Goal: Information Seeking & Learning: Learn about a topic

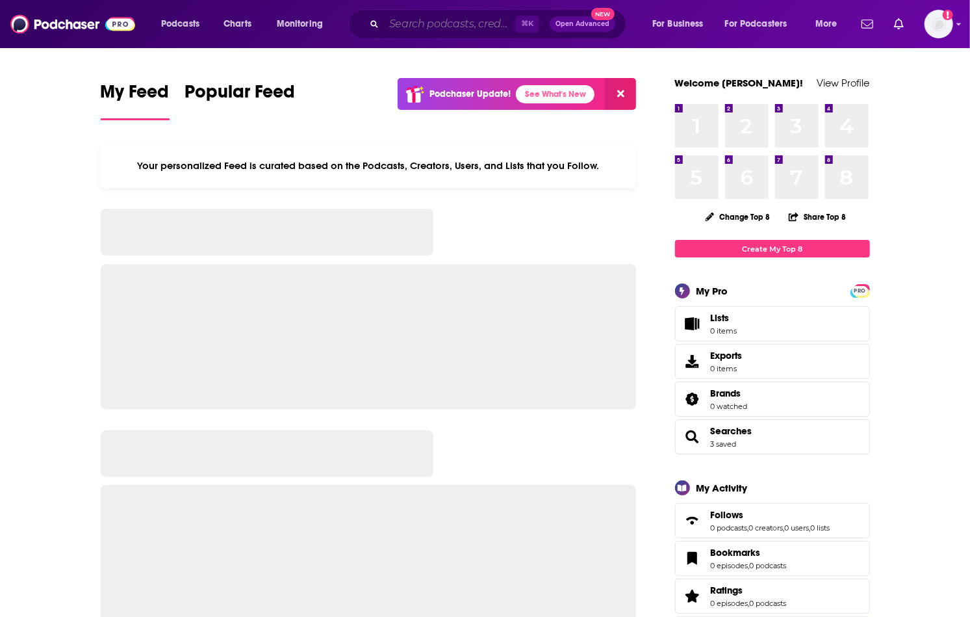
click at [431, 29] on input "Search podcasts, credits, & more..." at bounding box center [449, 24] width 131 height 21
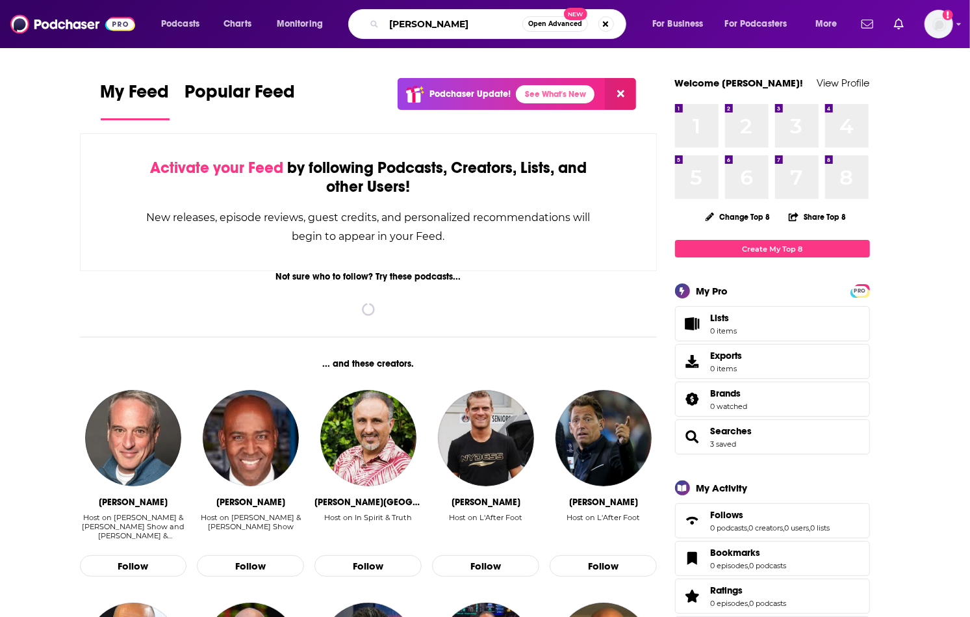
type input "Brit Starr"
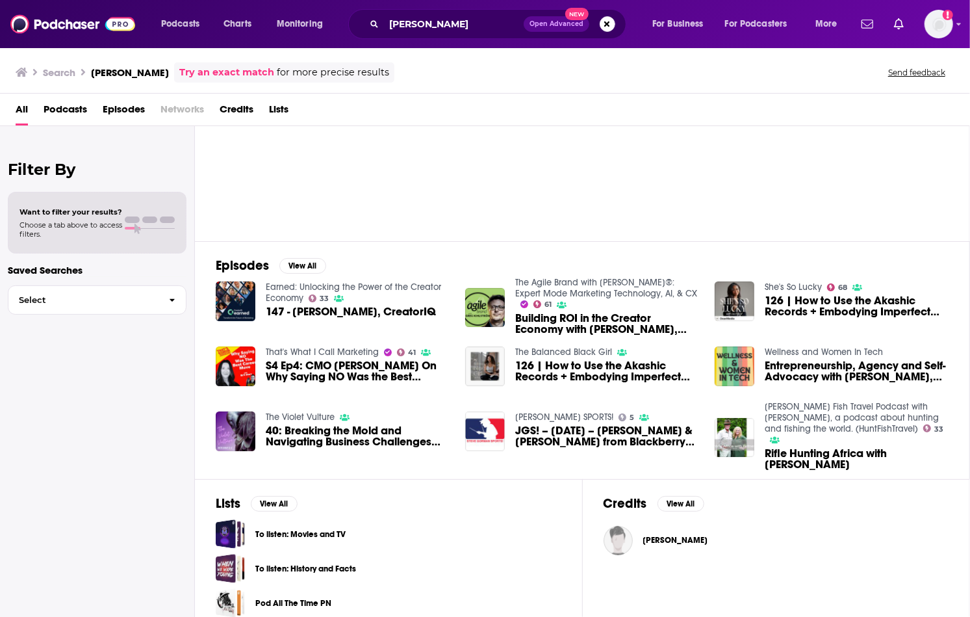
scroll to position [77, 0]
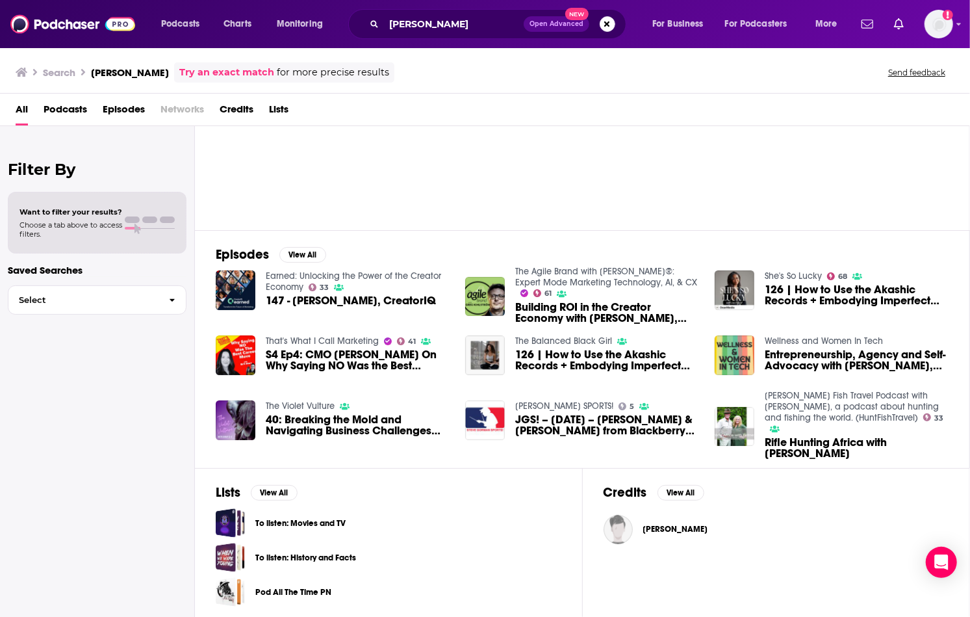
click at [350, 299] on span "147 - Brit Starr, CreatorIQ" at bounding box center [351, 300] width 170 height 11
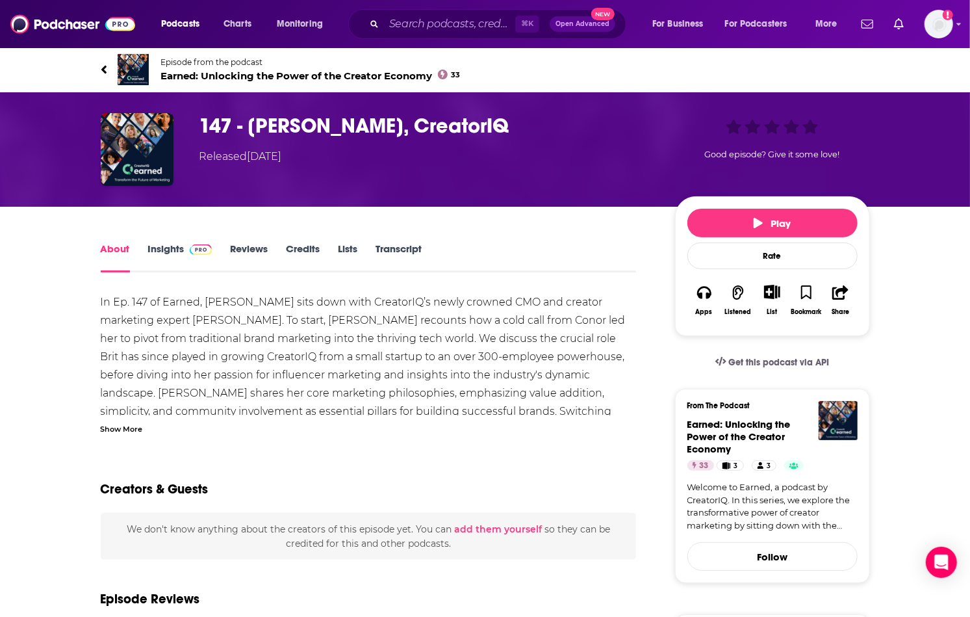
click at [306, 253] on link "Credits" at bounding box center [303, 257] width 34 height 30
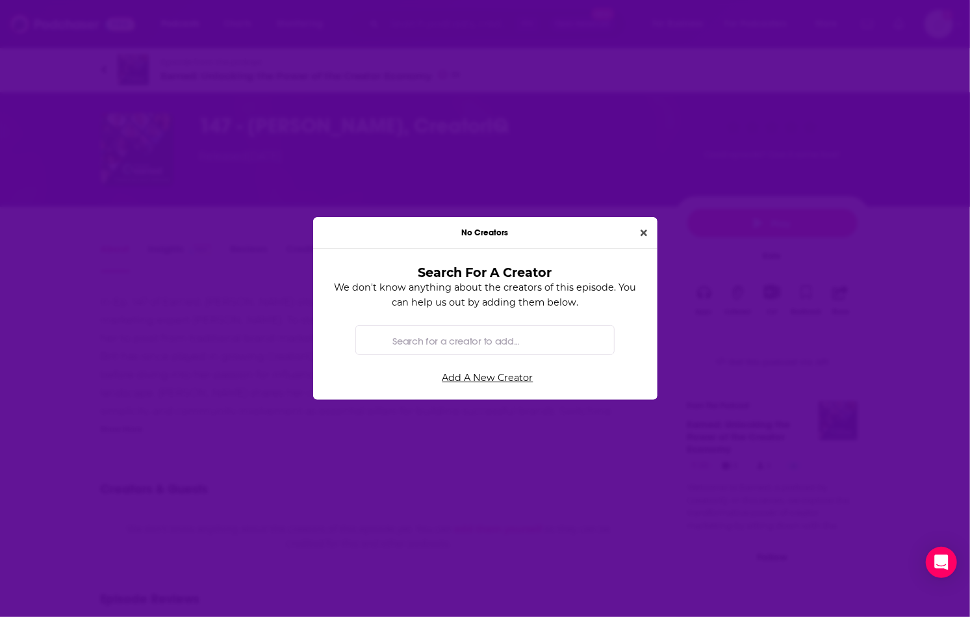
click at [626, 233] on div "No Creators" at bounding box center [485, 233] width 344 height 32
click at [648, 233] on button "Close" at bounding box center [643, 232] width 17 height 15
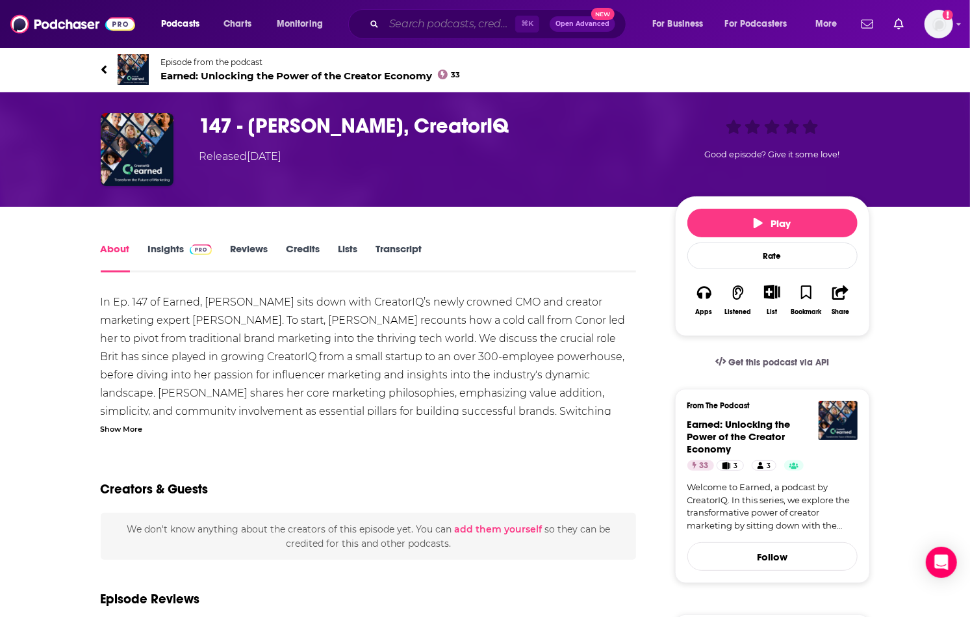
click at [448, 19] on input "Search podcasts, credits, & more..." at bounding box center [449, 24] width 131 height 21
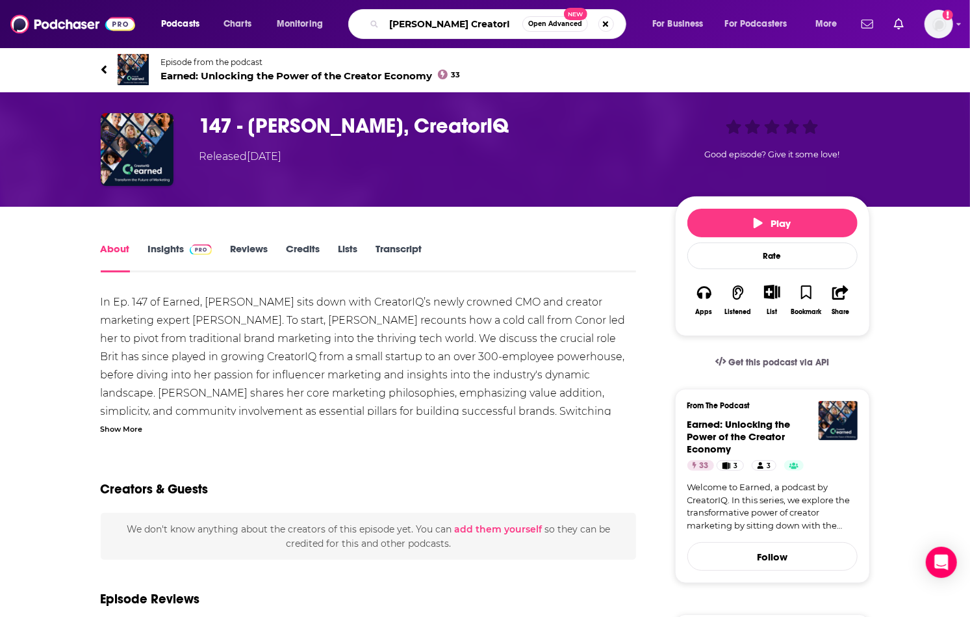
type input "Brit Starr CreatorIQ"
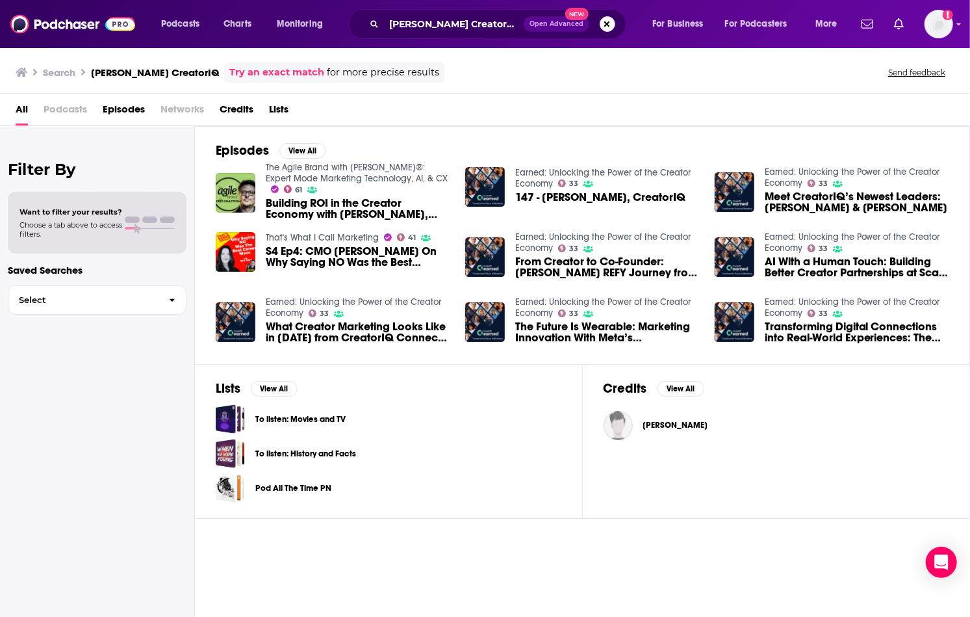
click at [329, 253] on span "S4 Ep4: CMO Brit Starr On Why Saying NO Was the Best Career Move" at bounding box center [358, 257] width 184 height 22
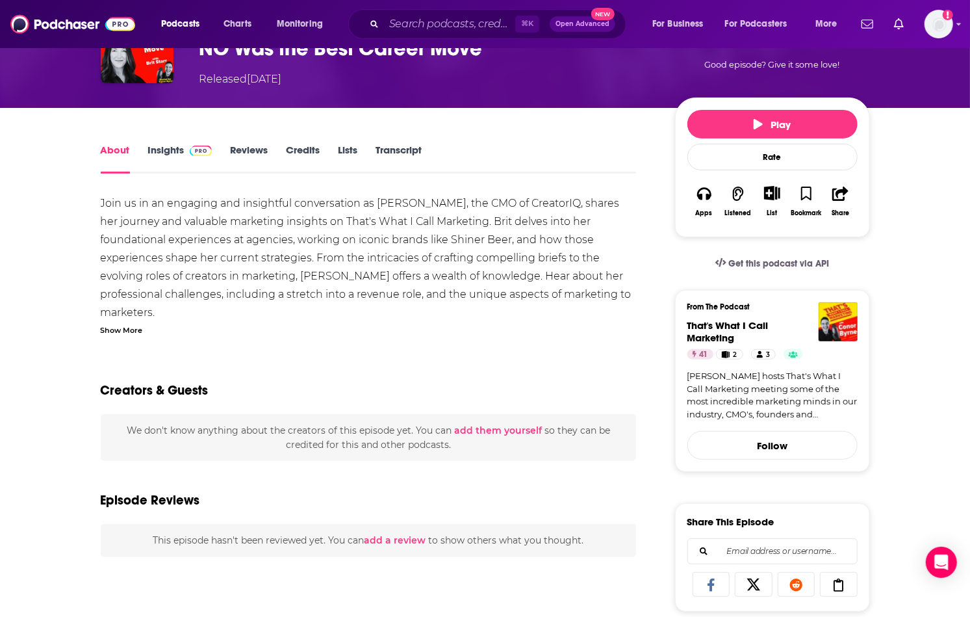
scroll to position [104, 0]
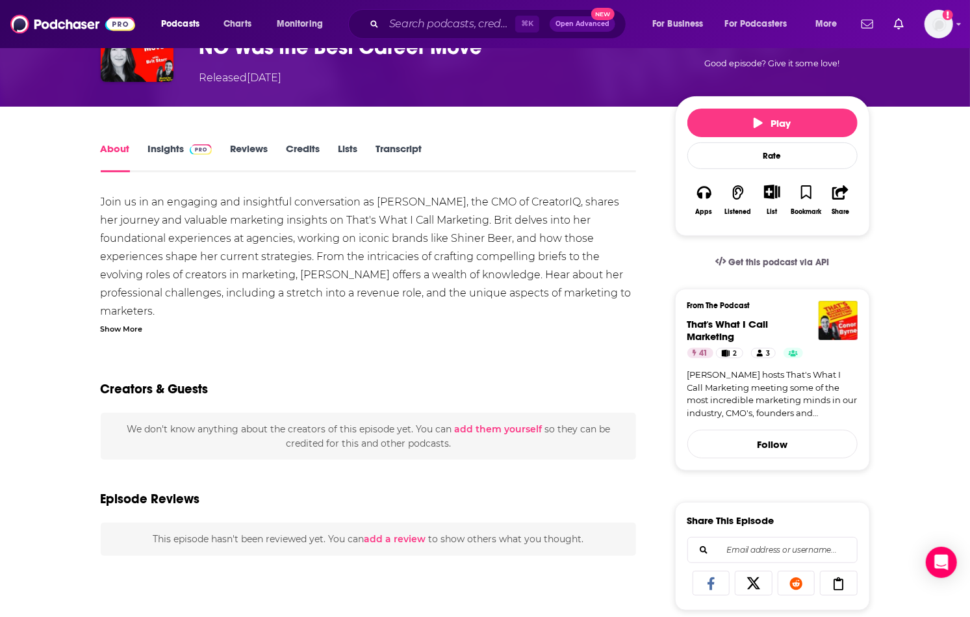
click at [142, 327] on div "Show More" at bounding box center [122, 328] width 42 height 12
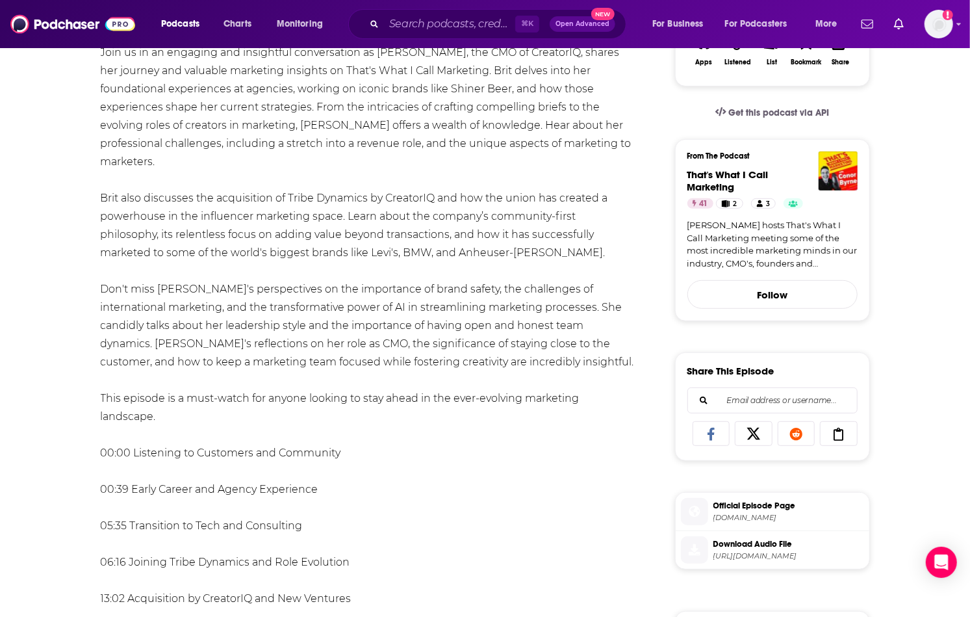
scroll to position [255, 0]
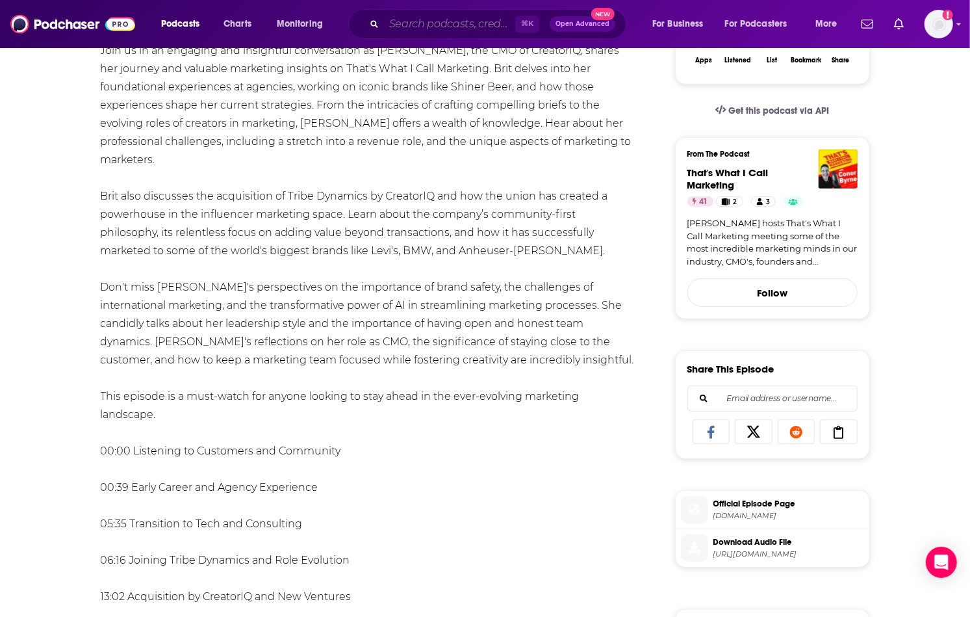
click at [441, 28] on input "Search podcasts, credits, & more..." at bounding box center [449, 24] width 131 height 21
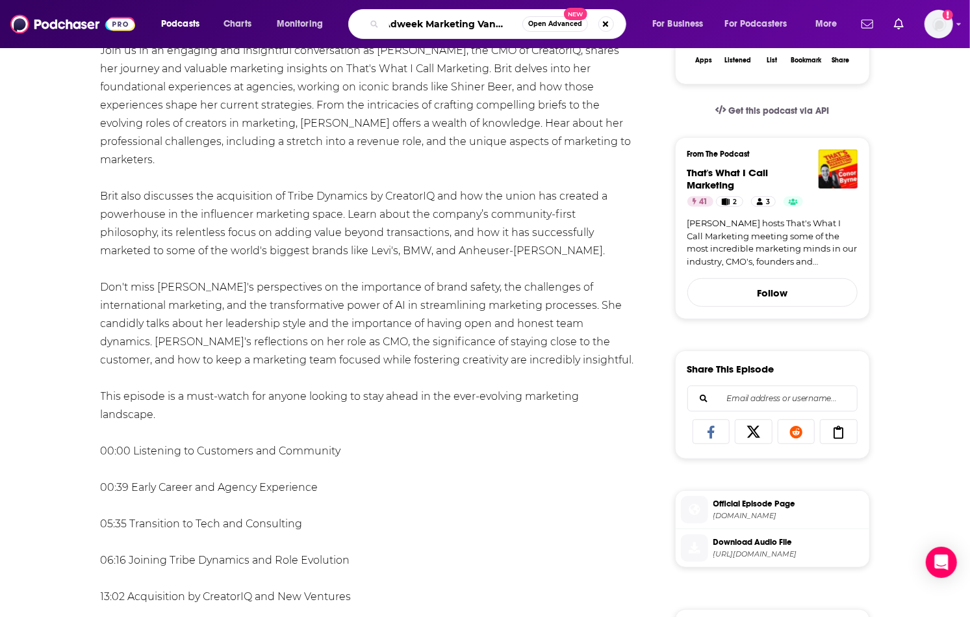
type input "Adweek Marketing Vanguard"
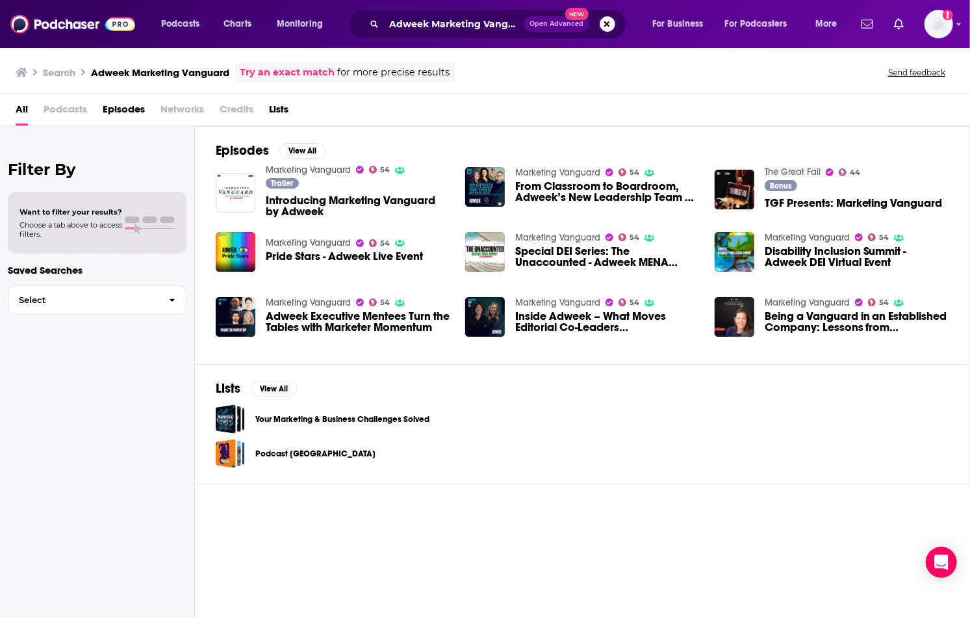
click at [305, 200] on span "Introducing Marketing Vanguard by Adweek" at bounding box center [358, 206] width 184 height 22
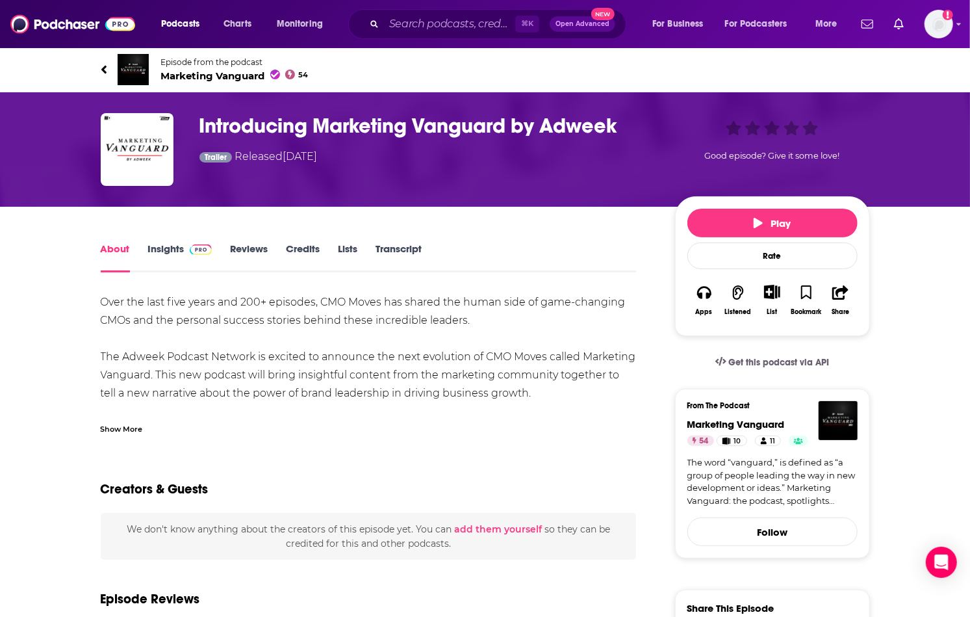
click at [175, 241] on div "About Insights Reviews Credits Lists Transcript" at bounding box center [369, 256] width 536 height 32
click at [172, 260] on link "Insights" at bounding box center [180, 257] width 64 height 30
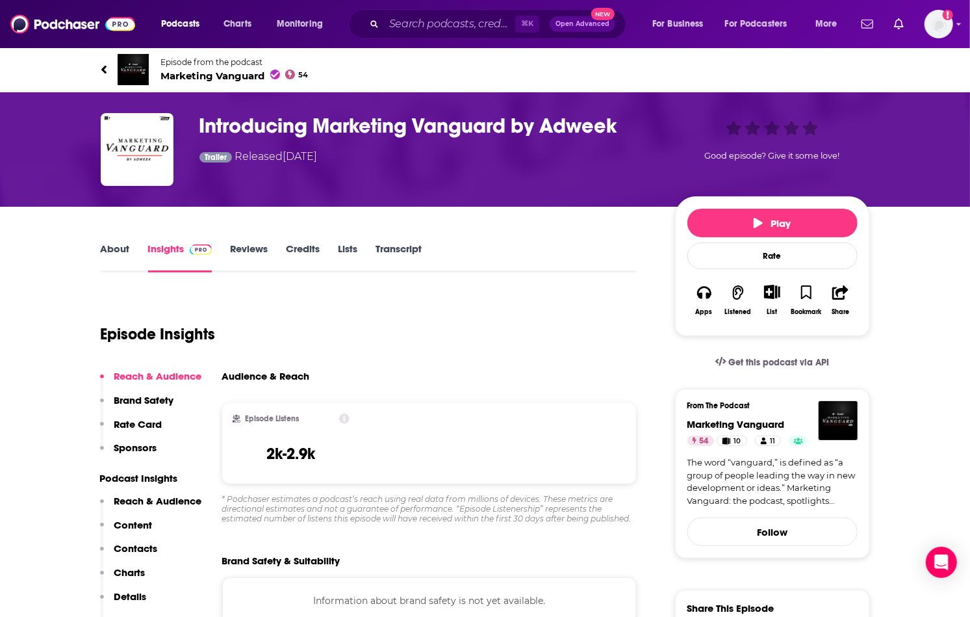
click at [178, 77] on span "Marketing Vanguard 54" at bounding box center [234, 76] width 147 height 12
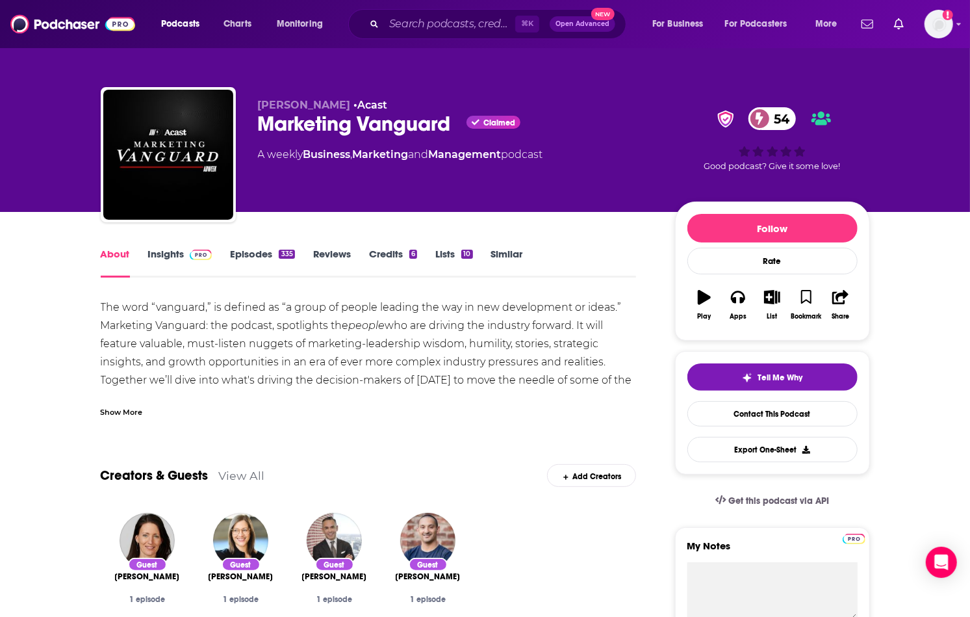
click at [166, 251] on link "Insights" at bounding box center [180, 263] width 64 height 30
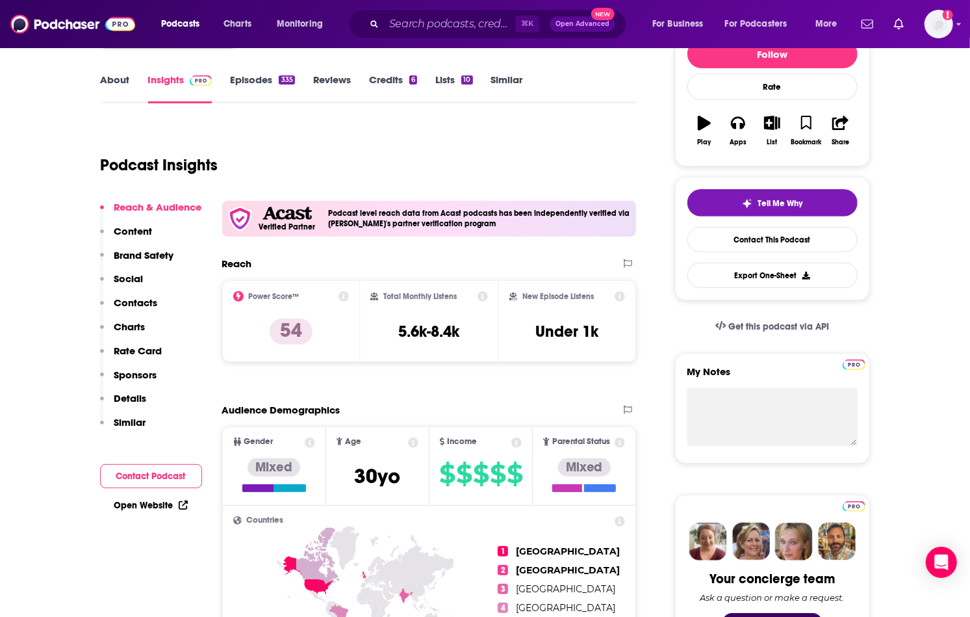
scroll to position [175, 0]
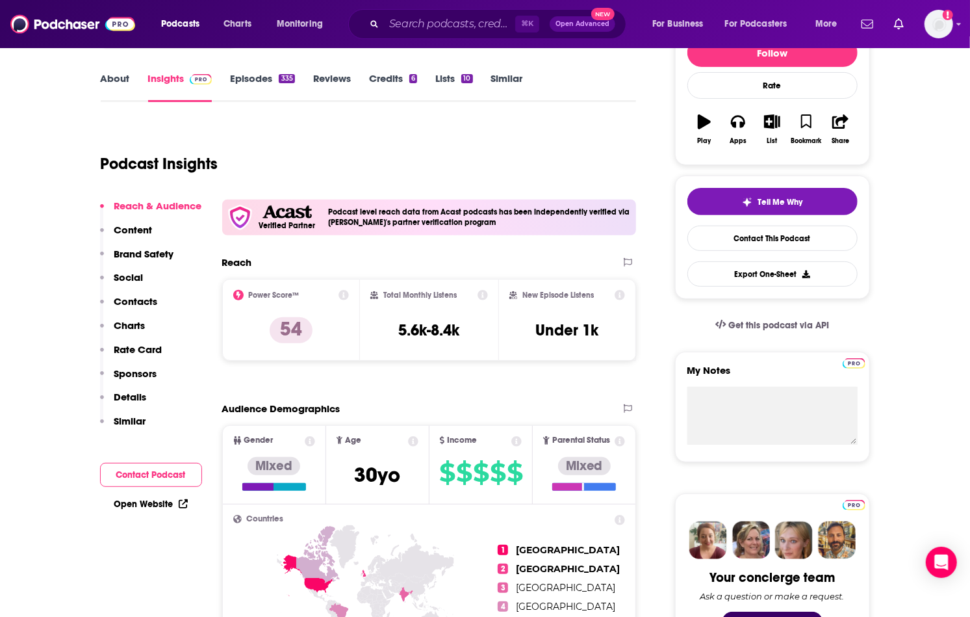
click at [116, 79] on link "About" at bounding box center [115, 87] width 29 height 30
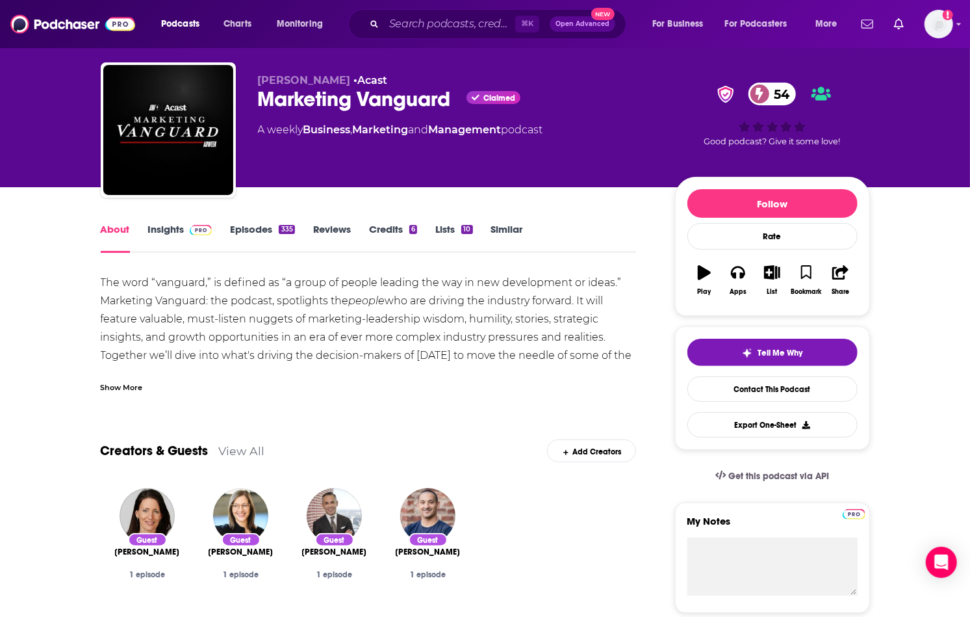
scroll to position [24, 0]
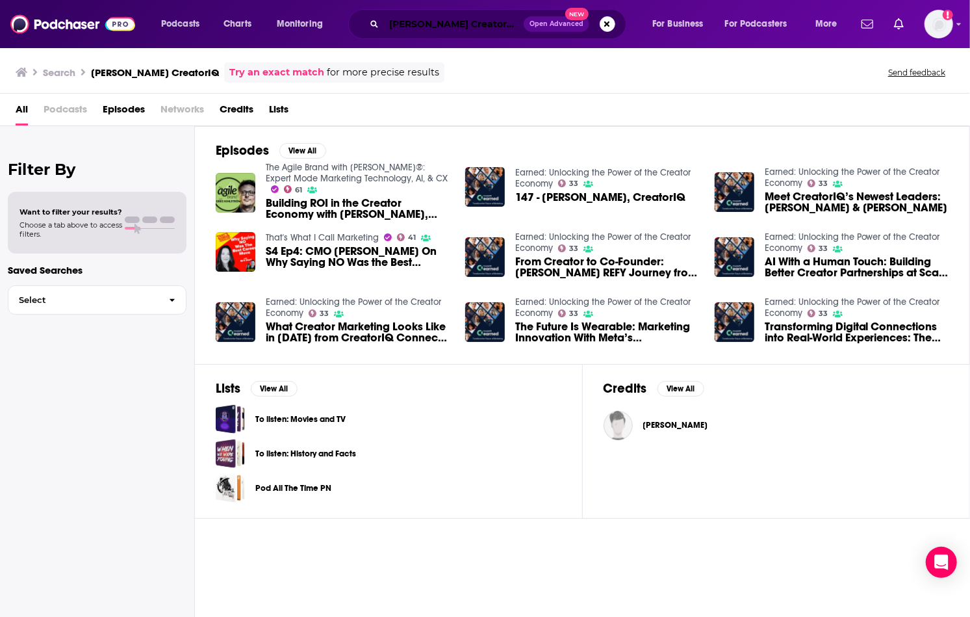
click at [420, 28] on input "Brit Starr CreatorIQ" at bounding box center [454, 24] width 140 height 21
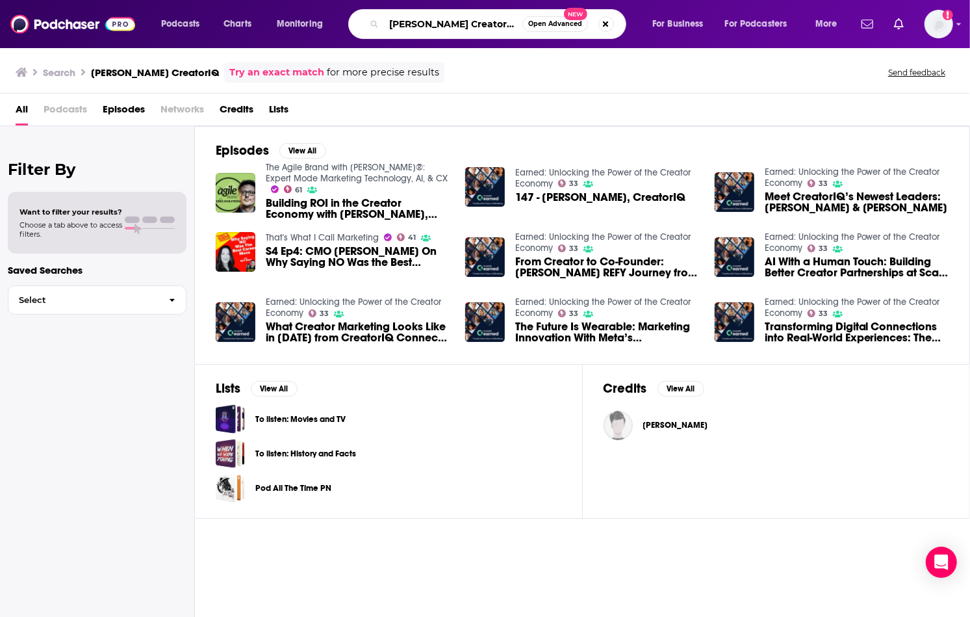
click at [420, 28] on input "Brit Starr CreatorIQ" at bounding box center [453, 24] width 138 height 21
type input "Marketing Today with Alan Hart"
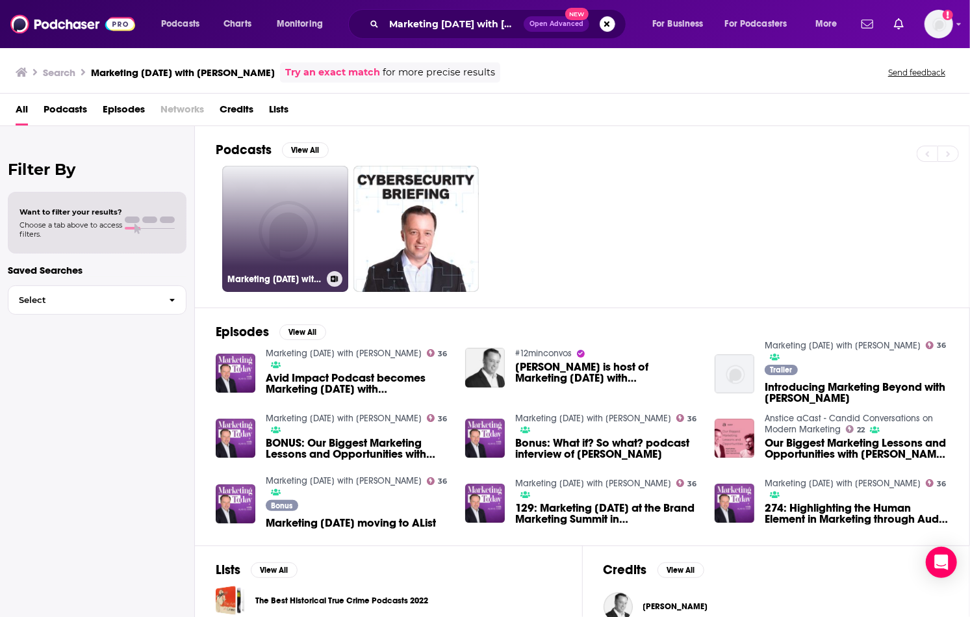
click at [277, 215] on link "Marketing Today with Alan Hart on GigaDial Public" at bounding box center [285, 229] width 126 height 126
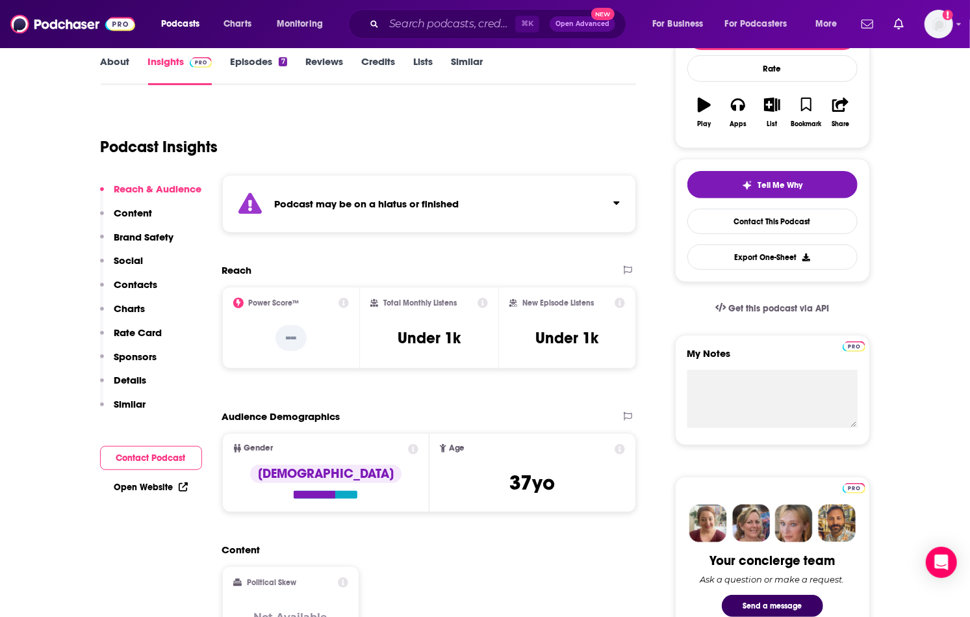
scroll to position [190, 0]
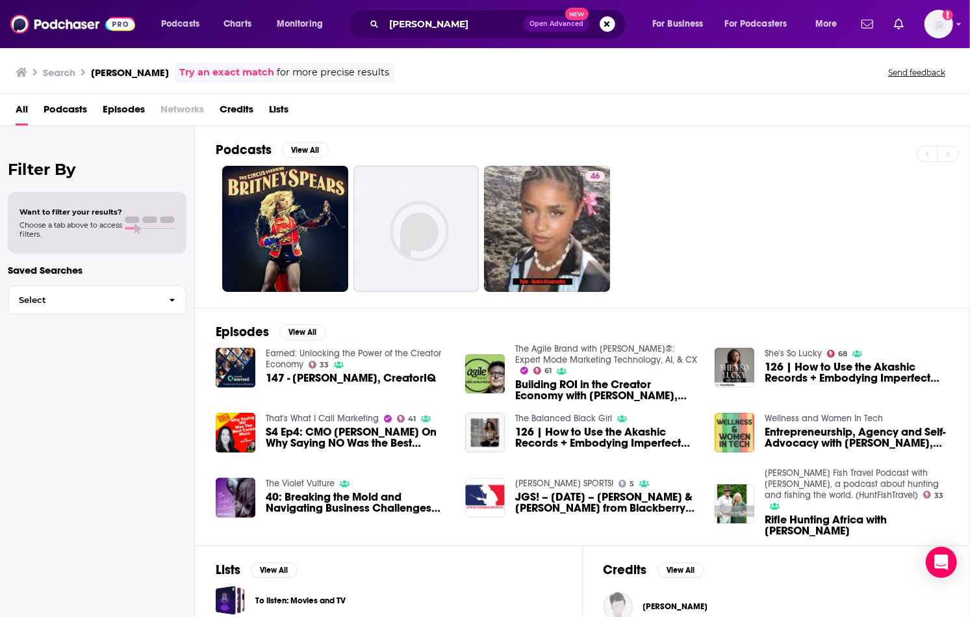
click at [286, 432] on span "S4 Ep4: CMO Brit Starr On Why Saying NO Was the Best Career Move" at bounding box center [358, 437] width 184 height 22
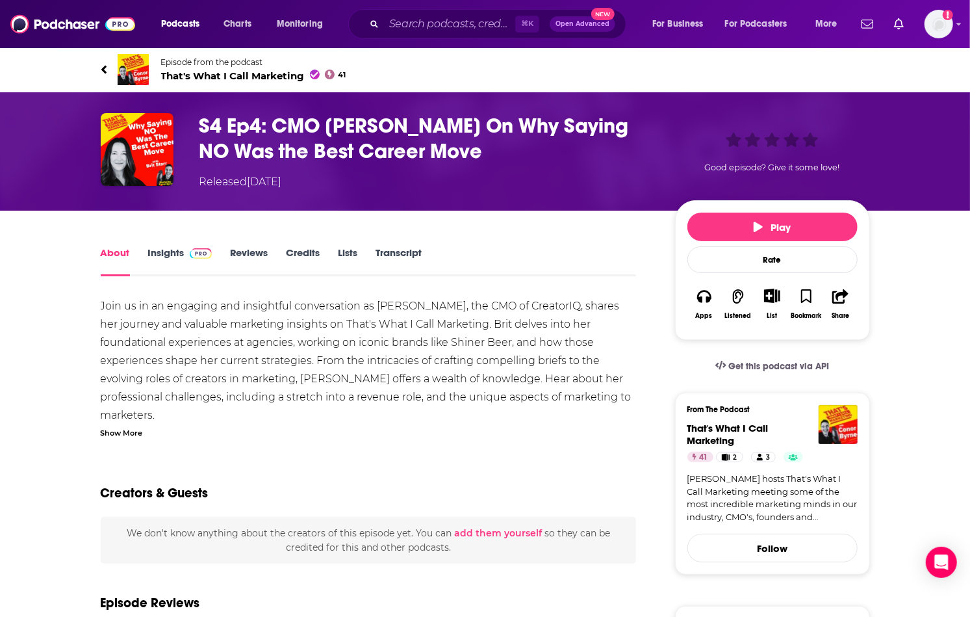
click at [117, 433] on div "Show More" at bounding box center [122, 432] width 42 height 12
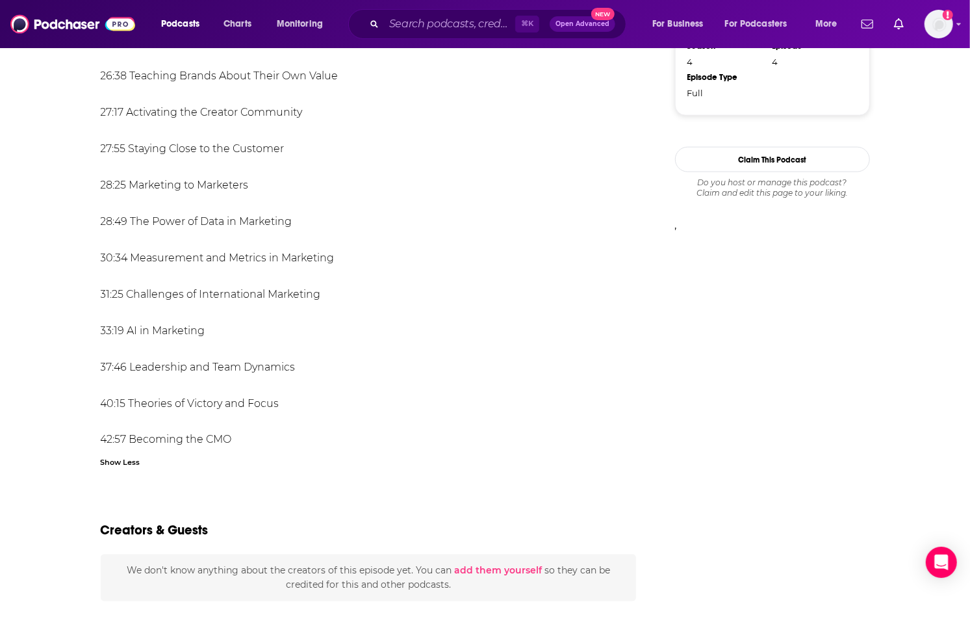
scroll to position [1030, 0]
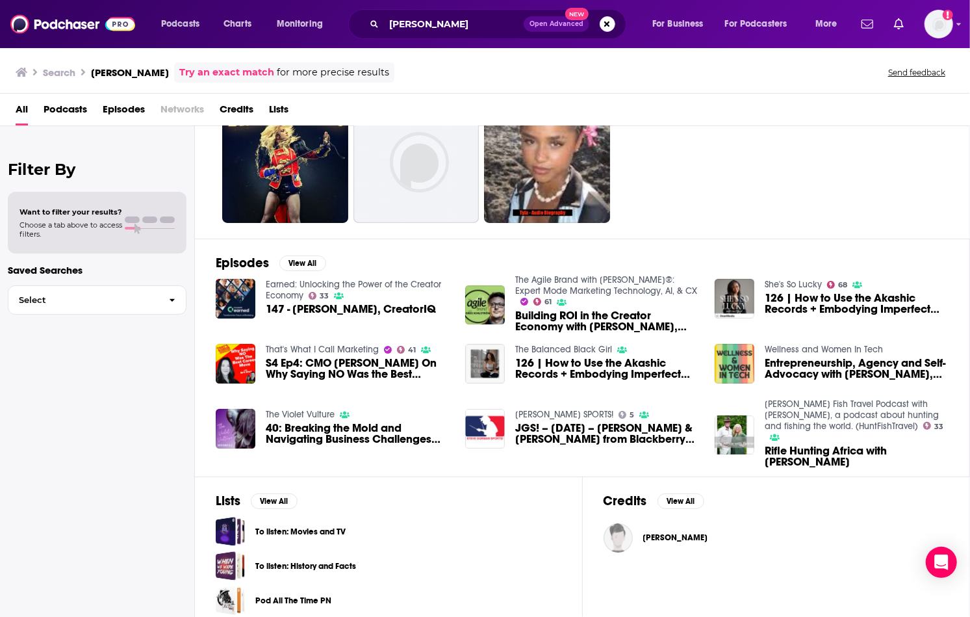
scroll to position [77, 0]
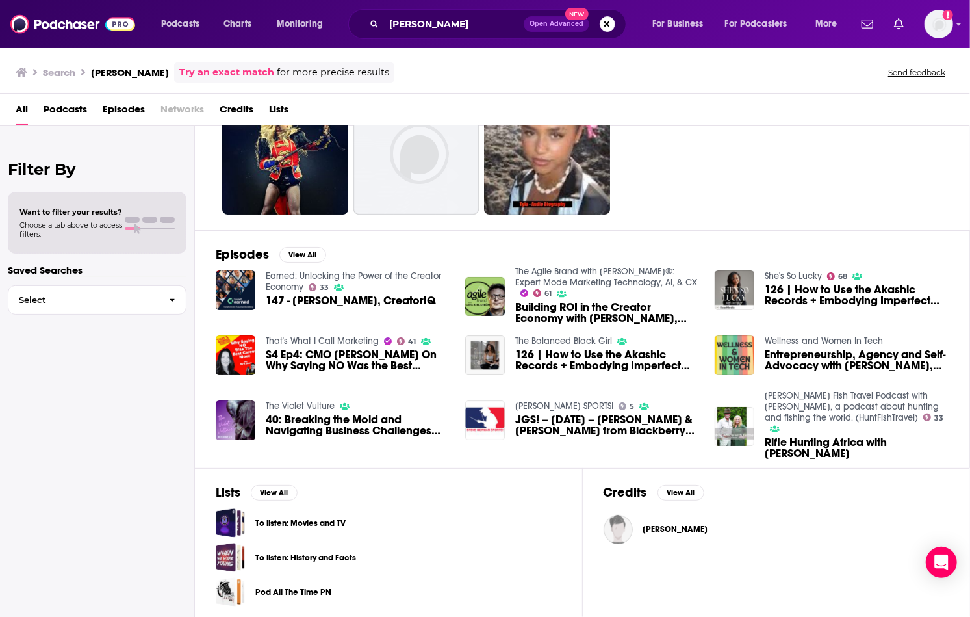
click at [286, 418] on span "40: Breaking the Mold and Navigating Business Challenges with Brit Starr of Swo…" at bounding box center [358, 425] width 184 height 22
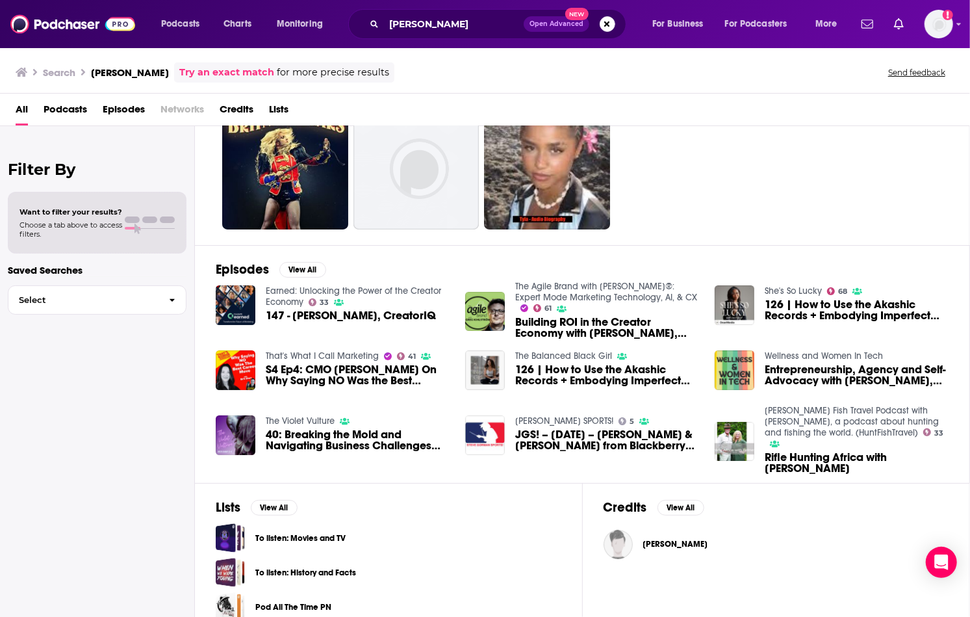
scroll to position [77, 0]
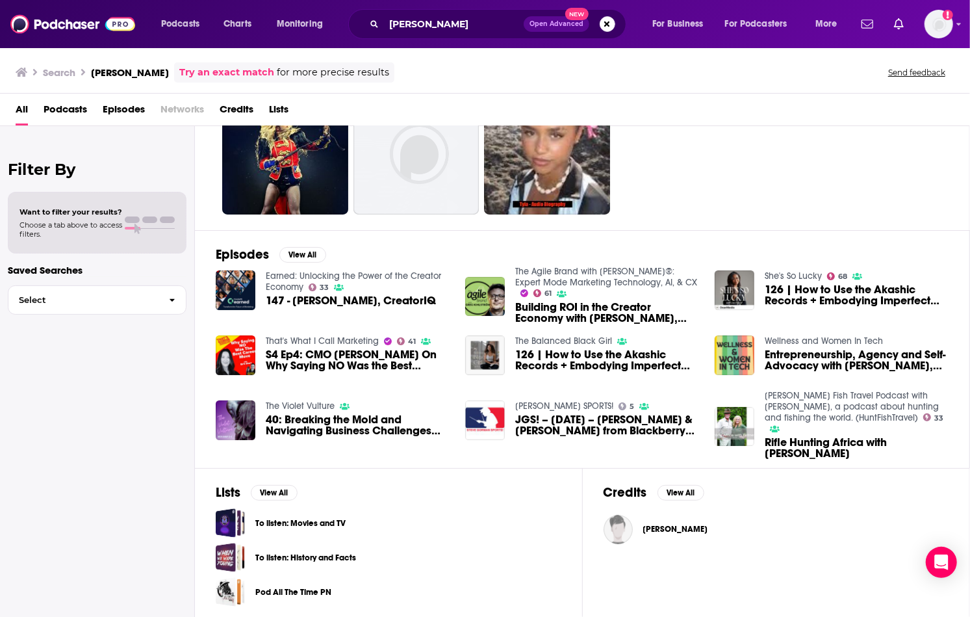
click at [291, 355] on span "S4 Ep4: CMO Brit Starr On Why Saying NO Was the Best Career Move" at bounding box center [358, 360] width 184 height 22
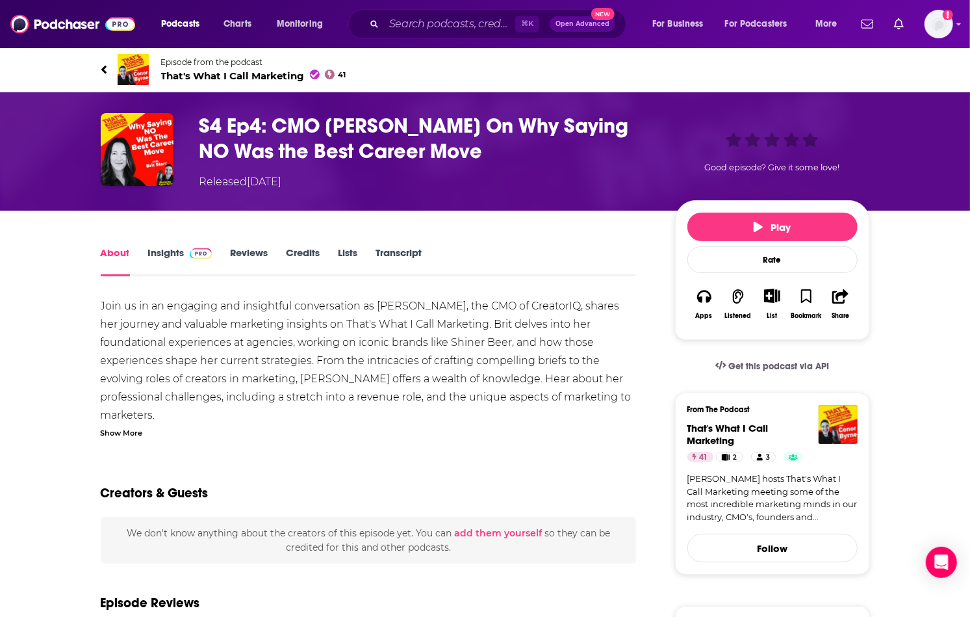
click at [137, 433] on div "Show More" at bounding box center [122, 432] width 42 height 12
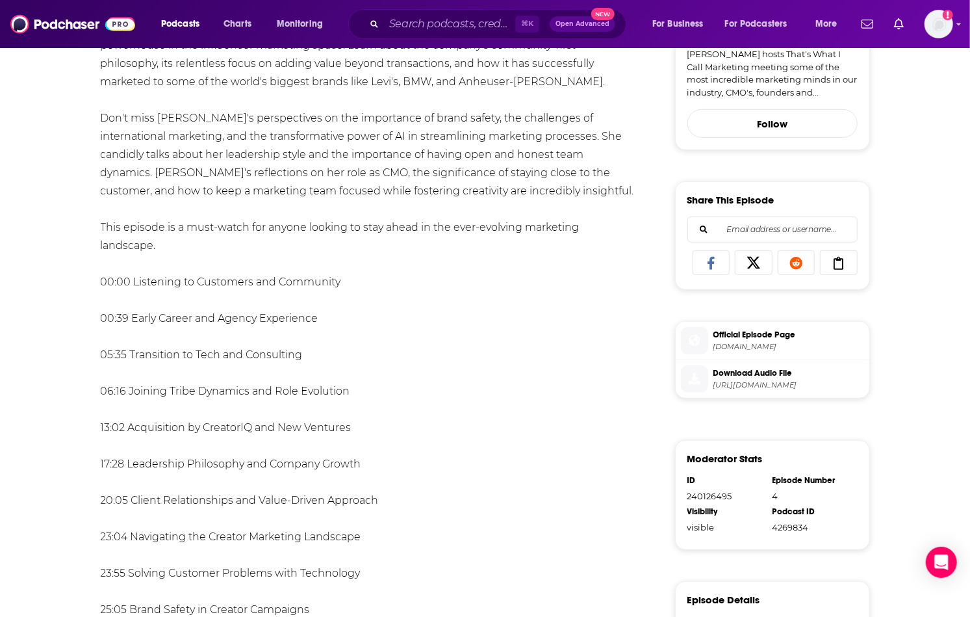
scroll to position [442, 0]
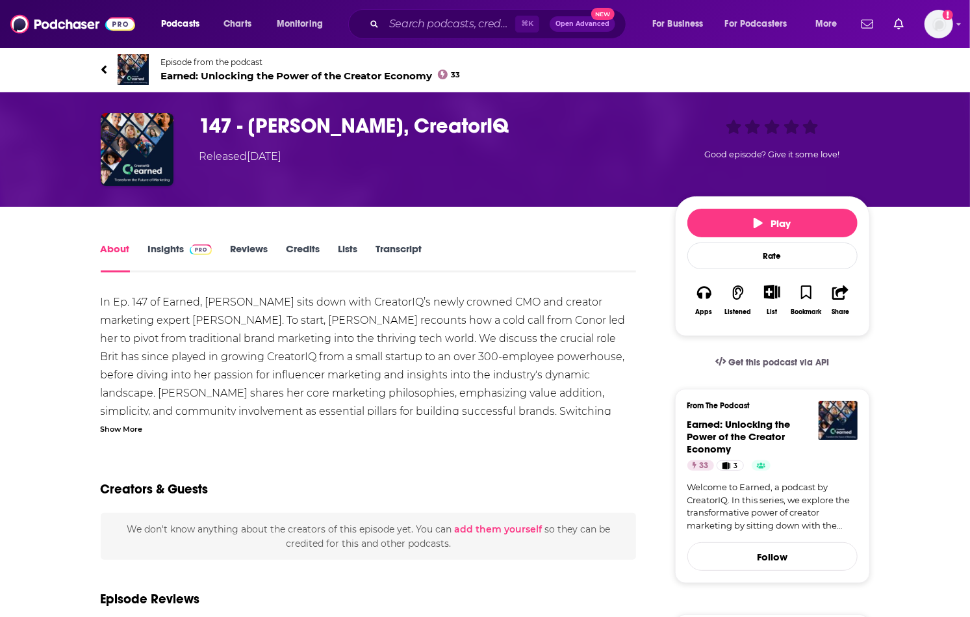
scroll to position [130, 0]
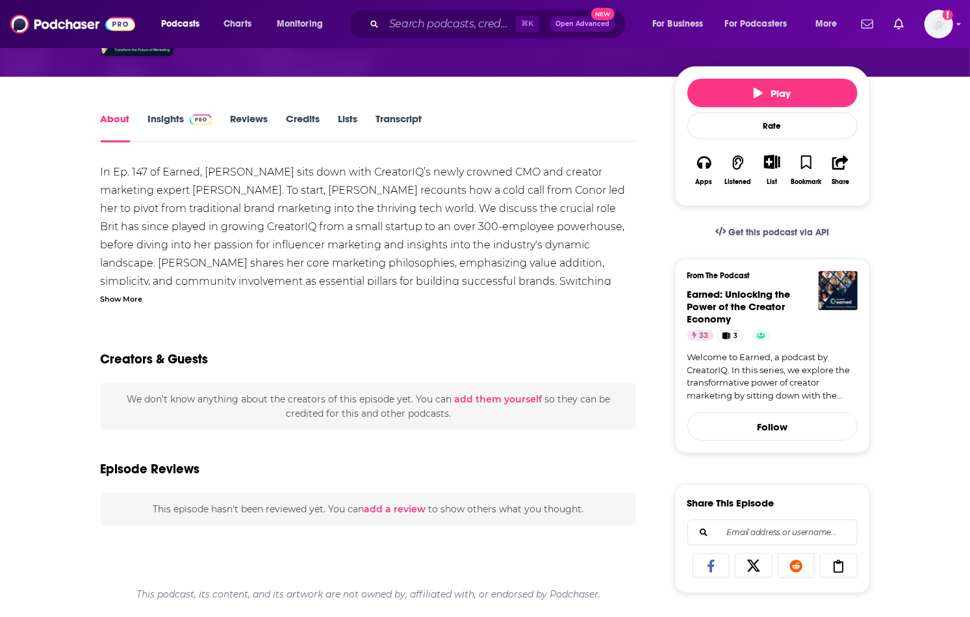
click at [133, 300] on div "Show More" at bounding box center [122, 298] width 42 height 12
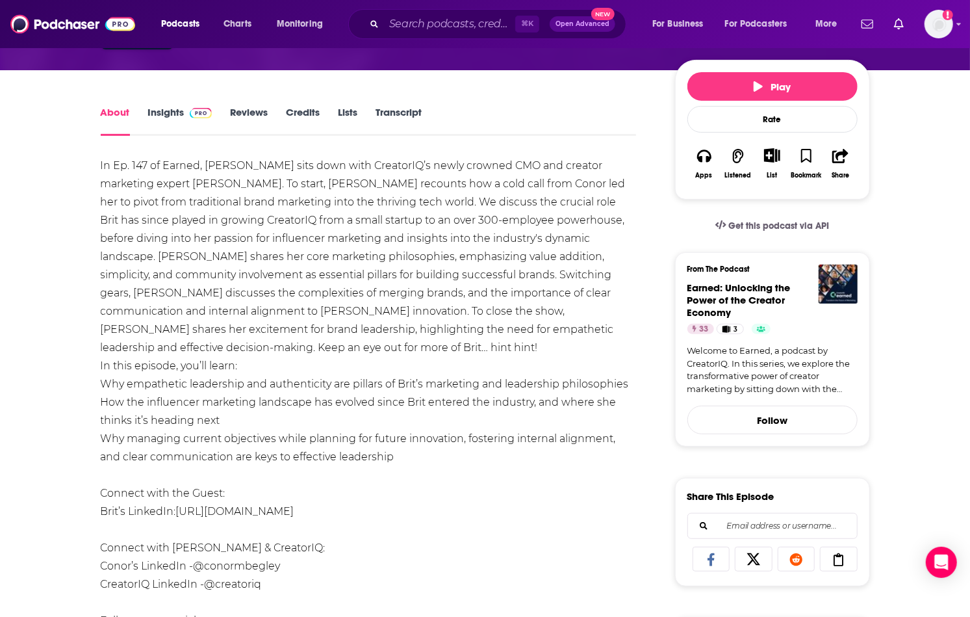
scroll to position [147, 0]
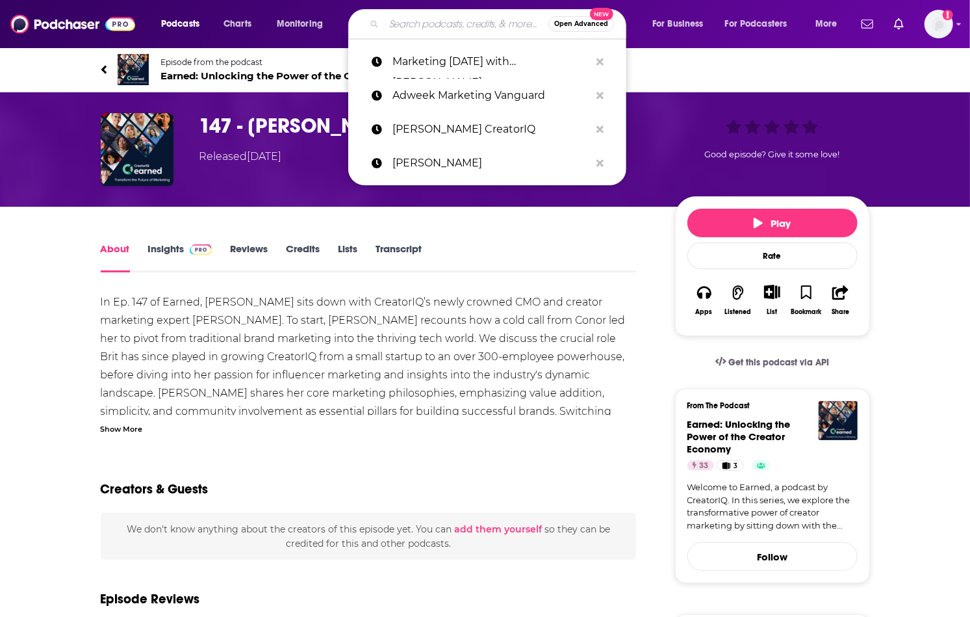
click at [437, 24] on input "Search podcasts, credits, & more..." at bounding box center [466, 24] width 164 height 21
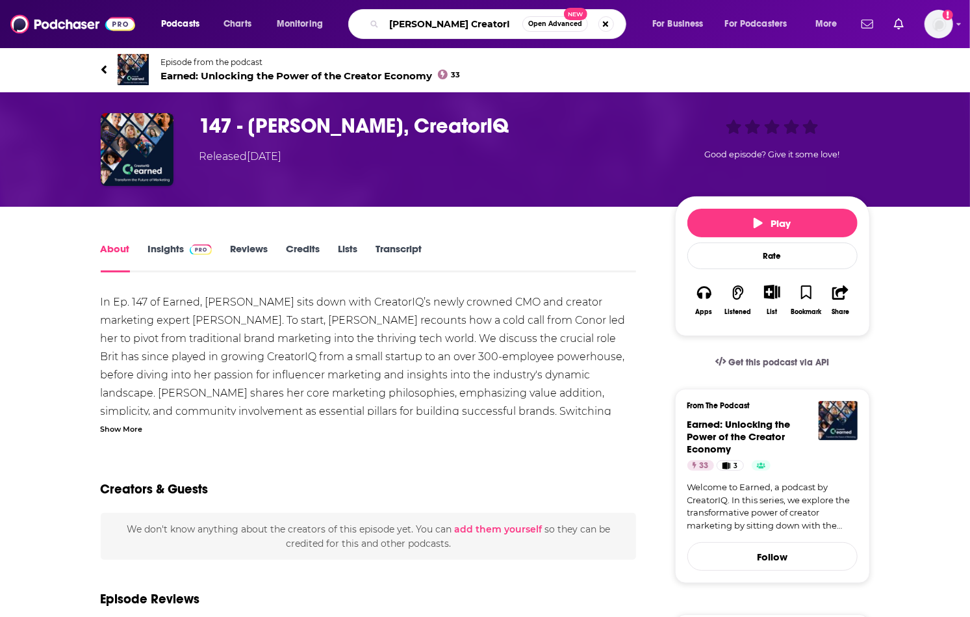
type input "Brit Starr CreatorIQ"
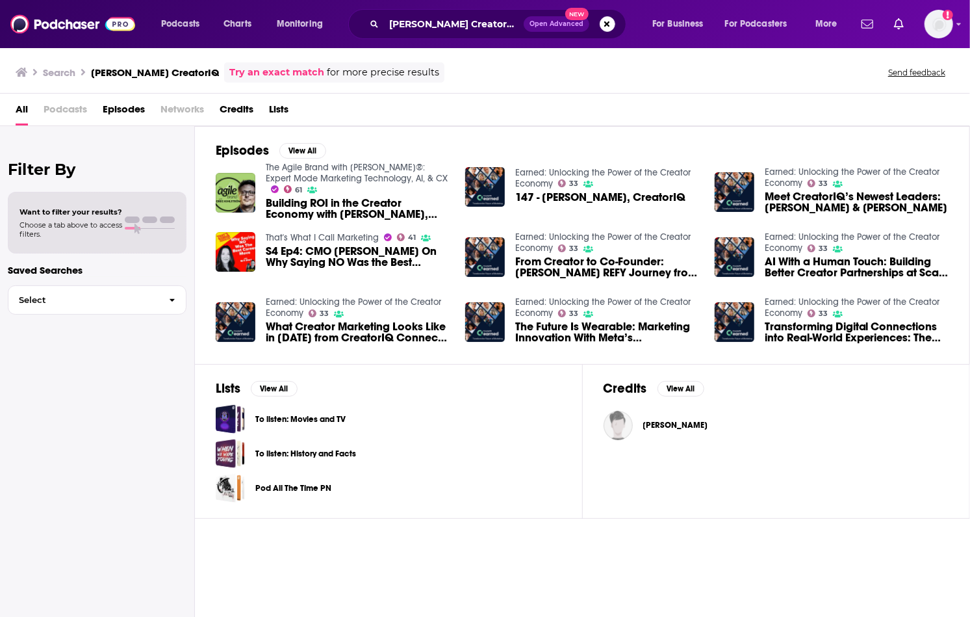
click at [339, 249] on span "S4 Ep4: CMO Brit Starr On Why Saying NO Was the Best Career Move" at bounding box center [358, 257] width 184 height 22
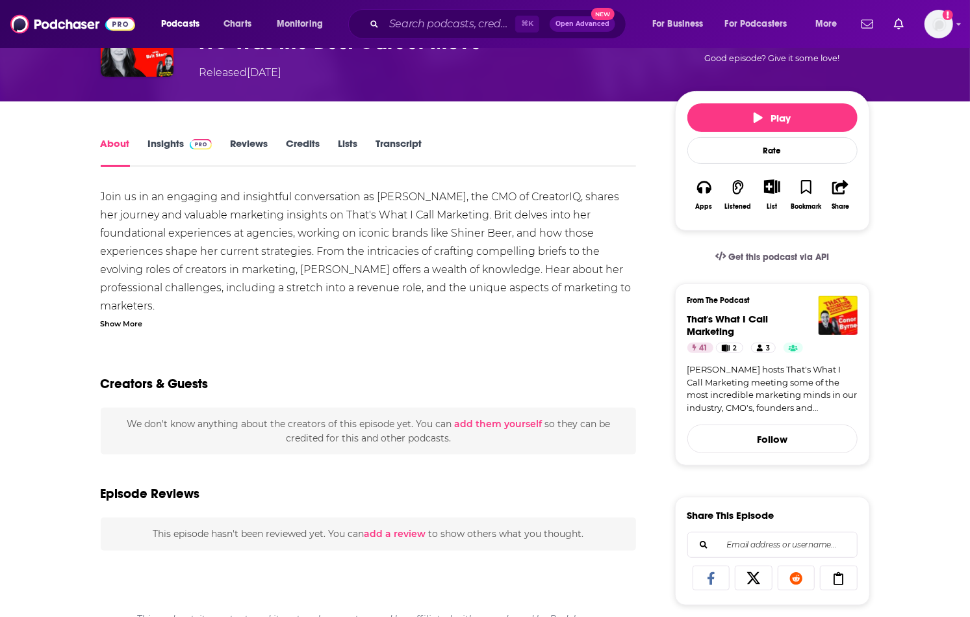
scroll to position [123, 0]
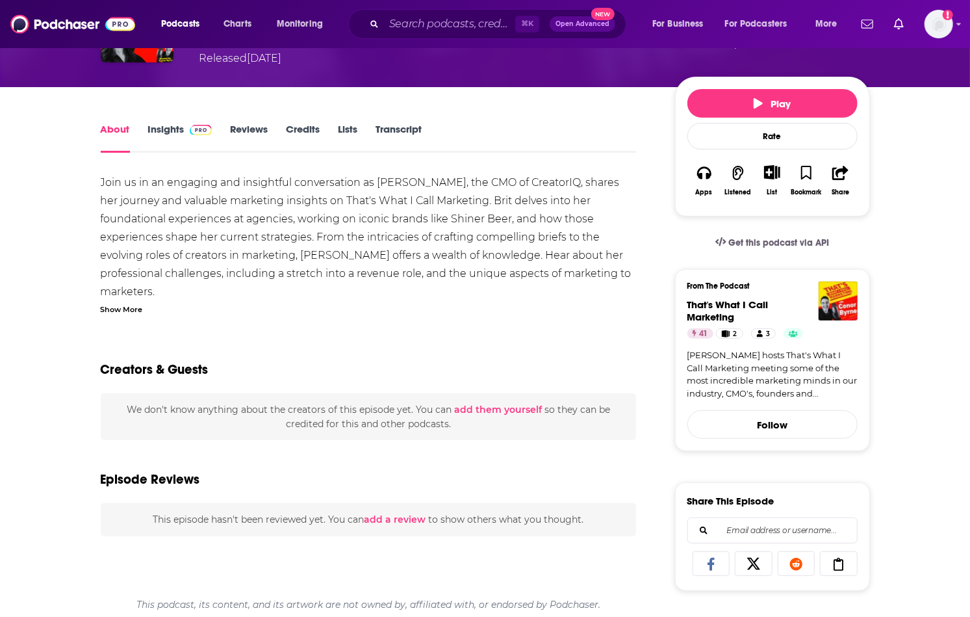
click at [125, 310] on div "Show More" at bounding box center [122, 308] width 42 height 12
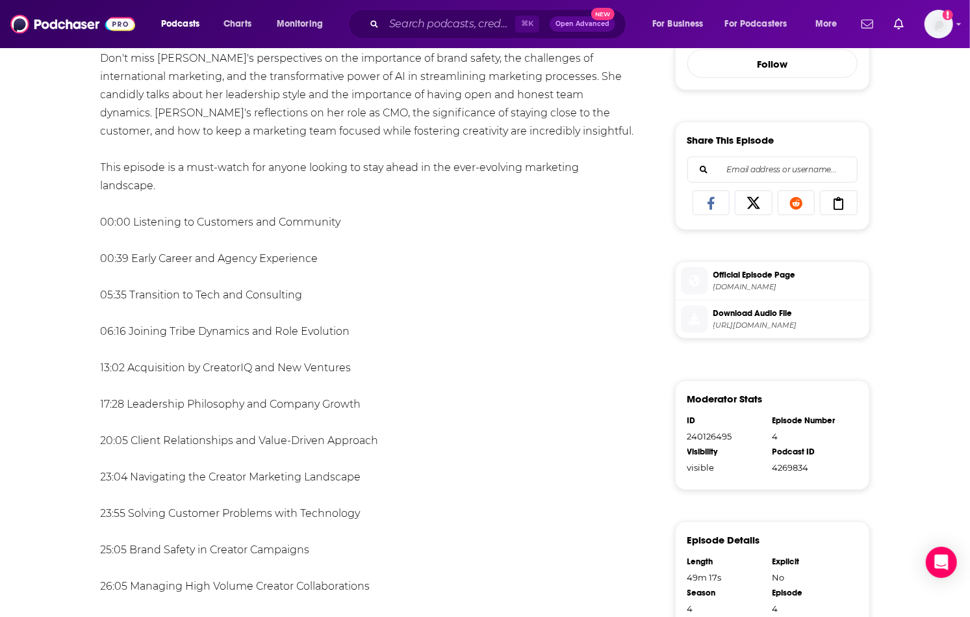
scroll to position [497, 0]
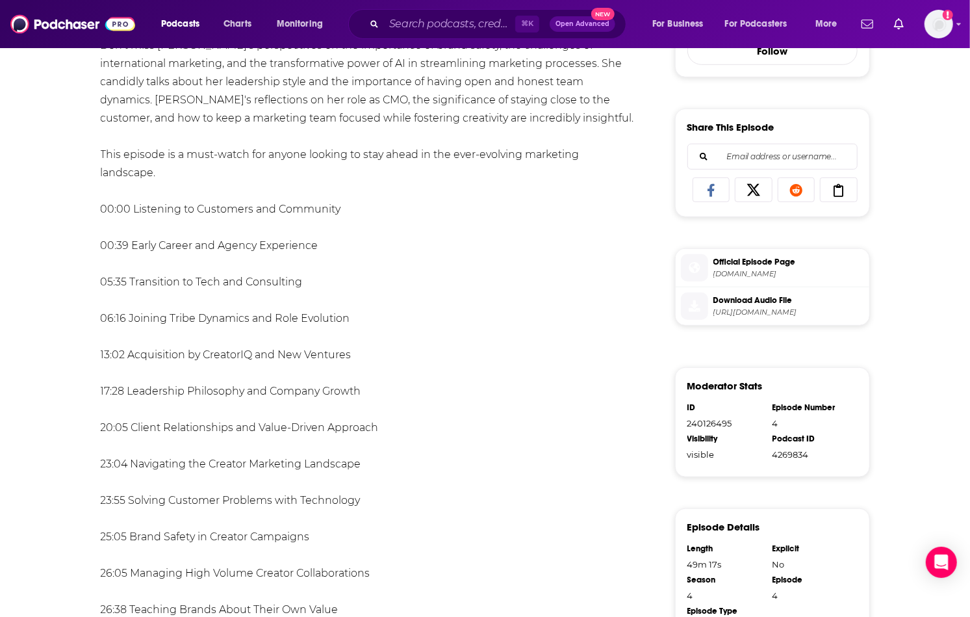
drag, startPoint x: 327, startPoint y: 204, endPoint x: 133, endPoint y: 207, distance: 193.6
click at [133, 207] on div "Join us in an engaging and insightful conversation as Brit Starr, the CMO of Cr…" at bounding box center [369, 409] width 536 height 1219
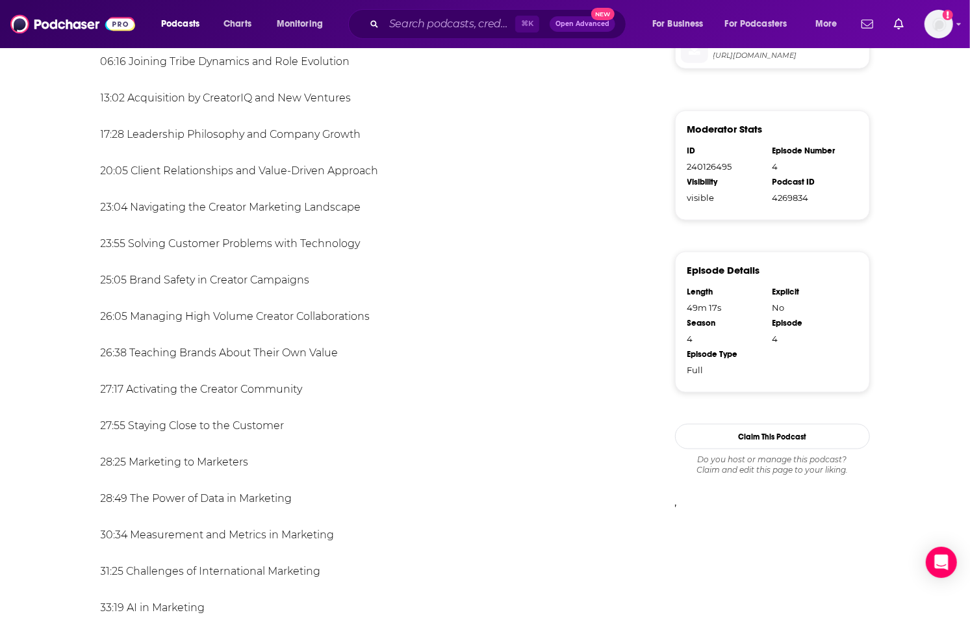
scroll to position [755, 0]
